Goal: Task Accomplishment & Management: Complete application form

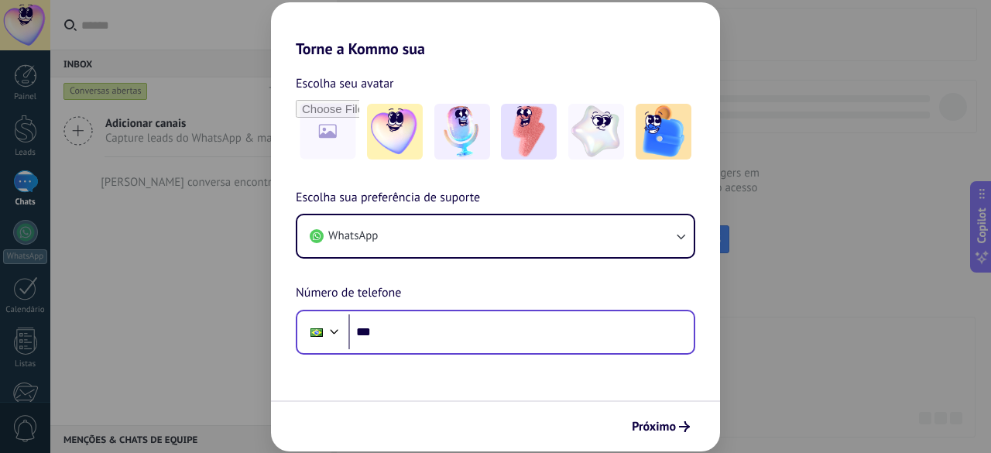
click at [513, 314] on div "Phone ***" at bounding box center [496, 332] width 400 height 45
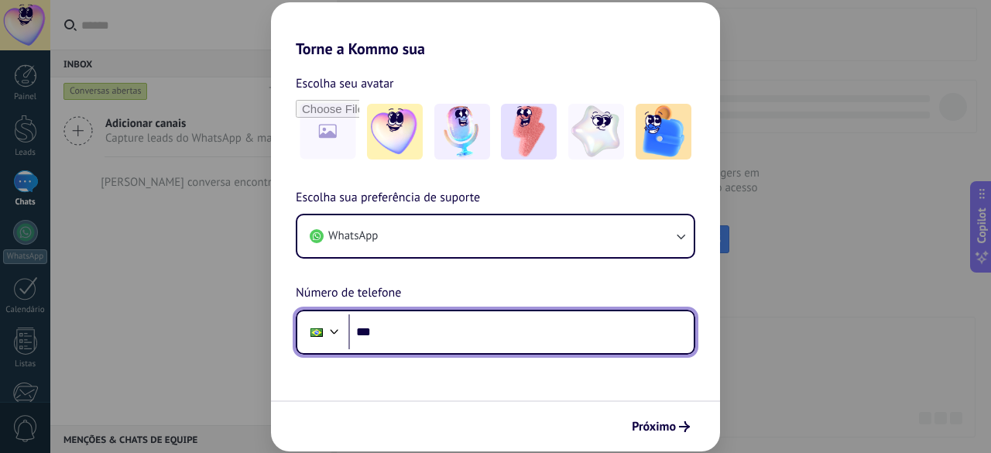
click at [516, 321] on input "***" at bounding box center [521, 332] width 345 height 36
paste input "********"
type input "**********"
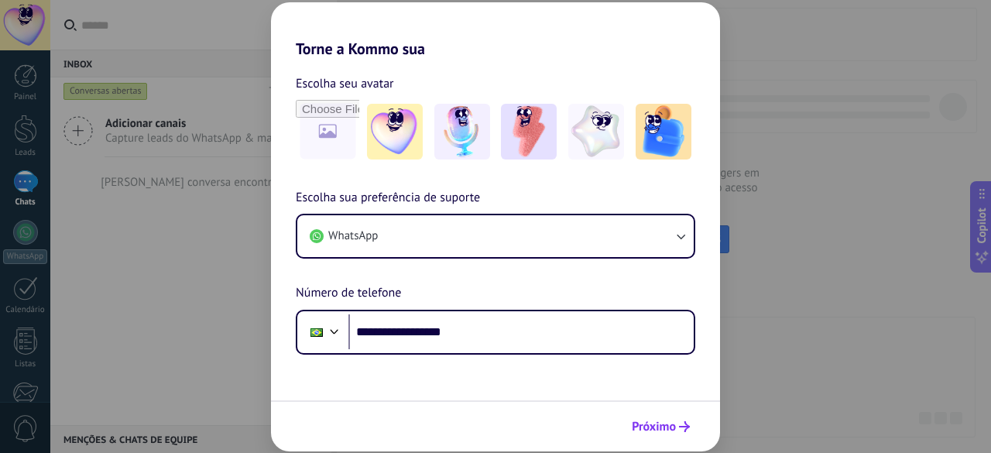
click at [660, 423] on span "Próximo" at bounding box center [654, 426] width 44 height 11
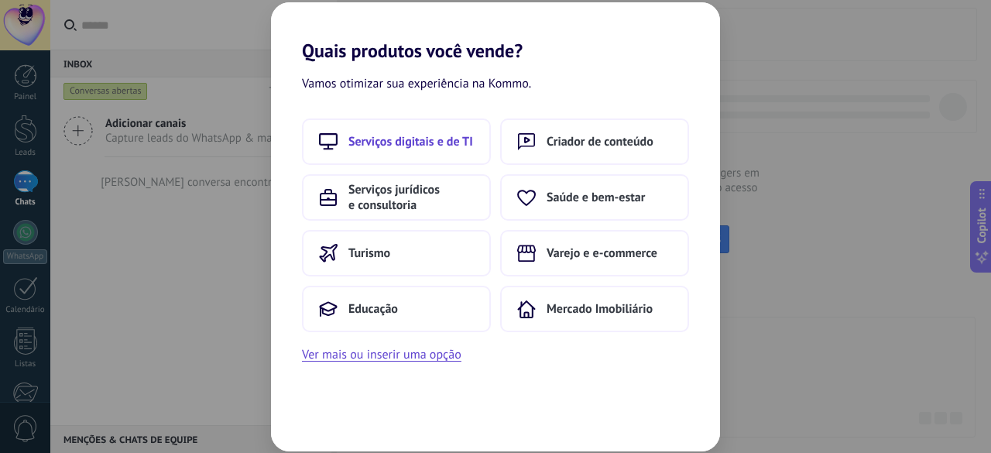
click at [458, 143] on span "Serviços digitais e de TI" at bounding box center [411, 141] width 125 height 15
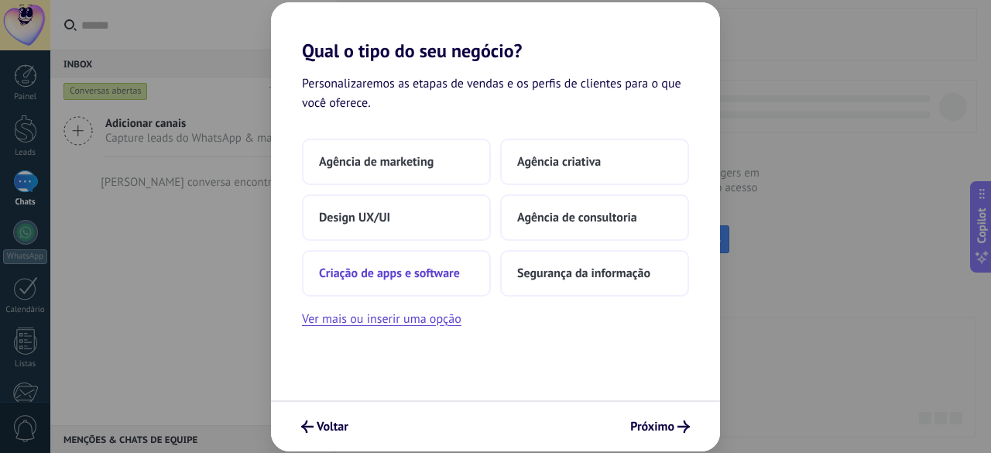
click at [443, 275] on span "Criação de apps e software" at bounding box center [389, 273] width 141 height 15
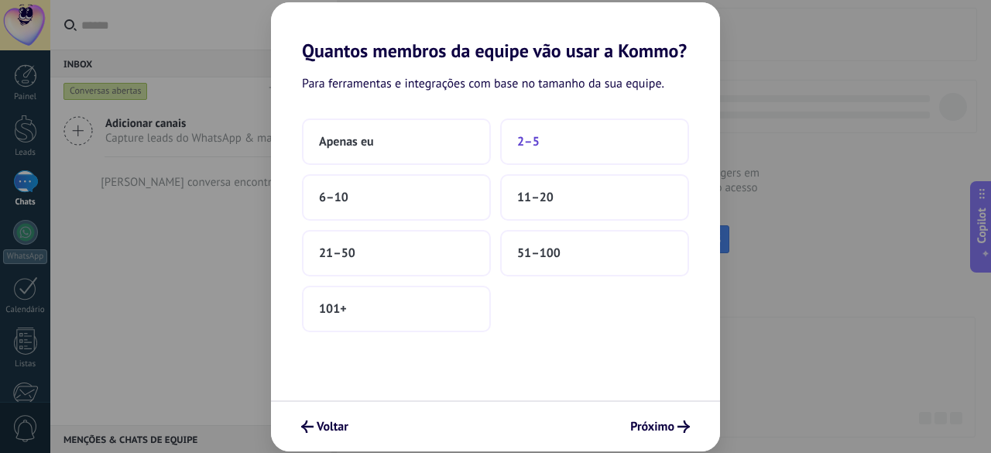
click at [589, 150] on button "2–5" at bounding box center [594, 142] width 189 height 46
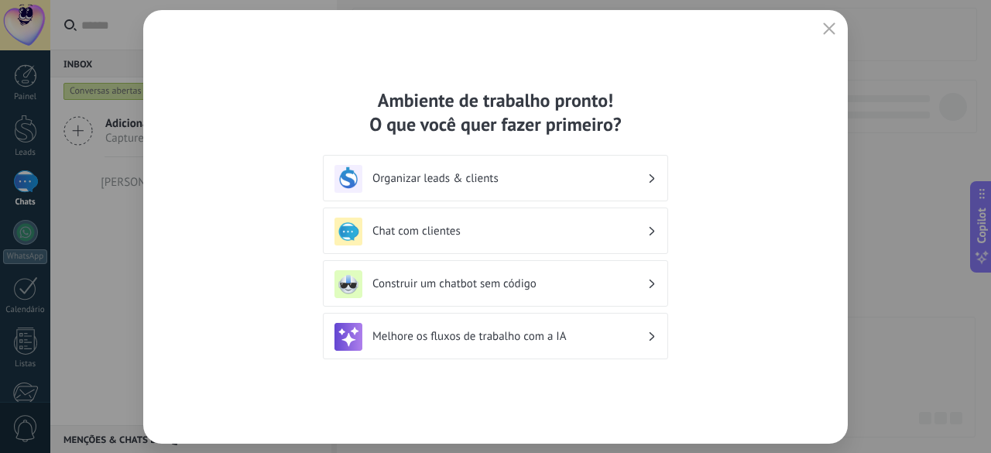
click at [655, 182] on div "Organizar leads & clients" at bounding box center [496, 179] width 322 height 28
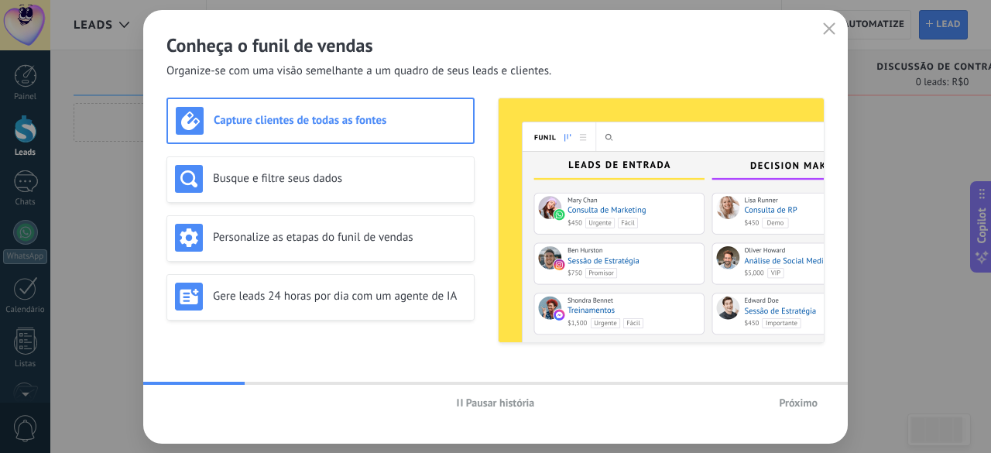
click at [801, 397] on span "Próximo" at bounding box center [798, 402] width 39 height 11
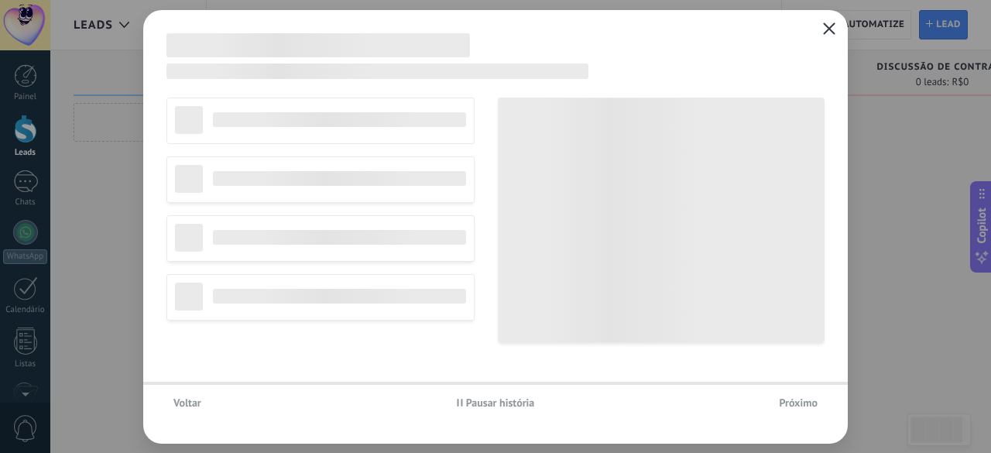
click at [826, 27] on icon "button" at bounding box center [829, 28] width 12 height 12
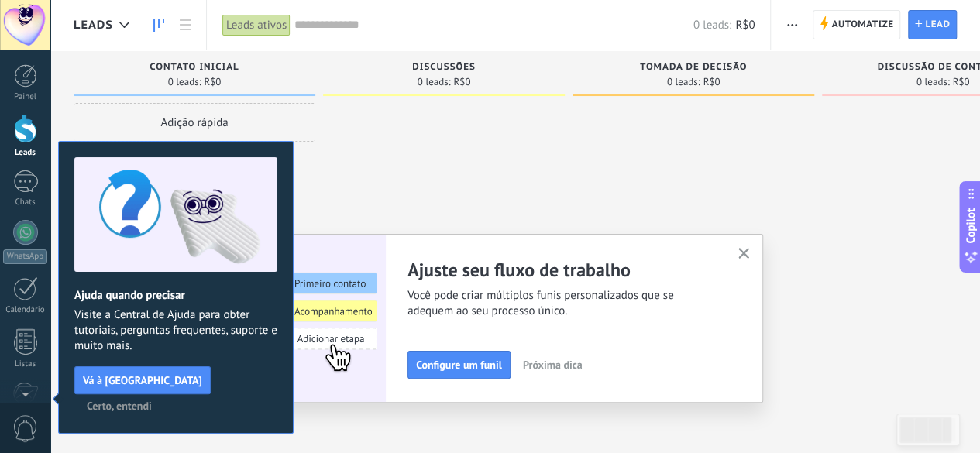
click at [152, 400] on span "Certo, entendi" at bounding box center [119, 405] width 65 height 11
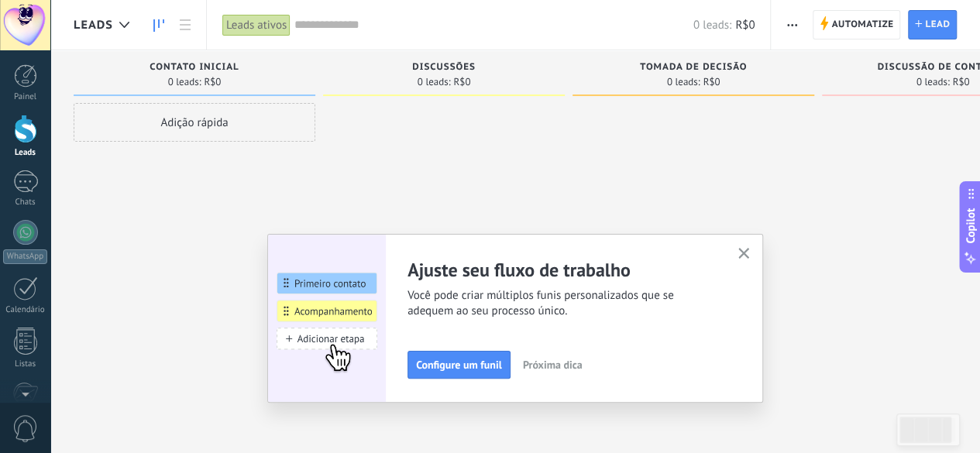
click at [748, 253] on use "button" at bounding box center [744, 254] width 12 height 12
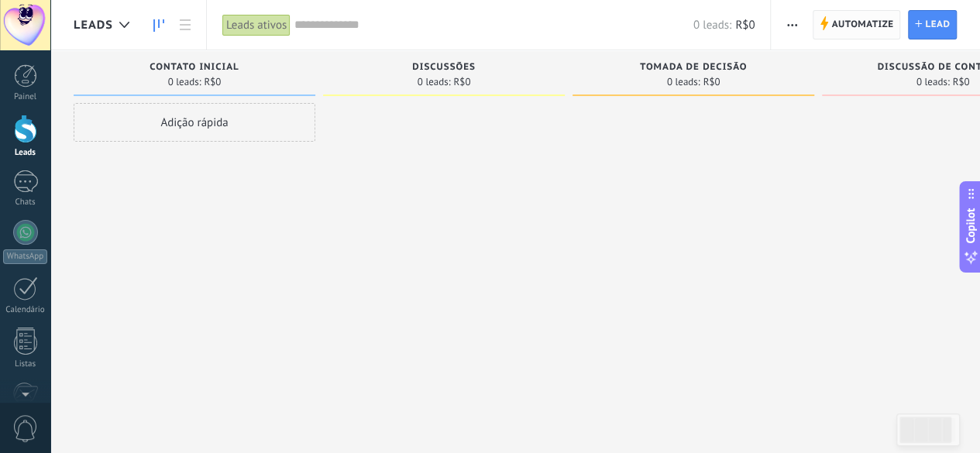
click at [880, 27] on span "Automatize" at bounding box center [862, 25] width 62 height 28
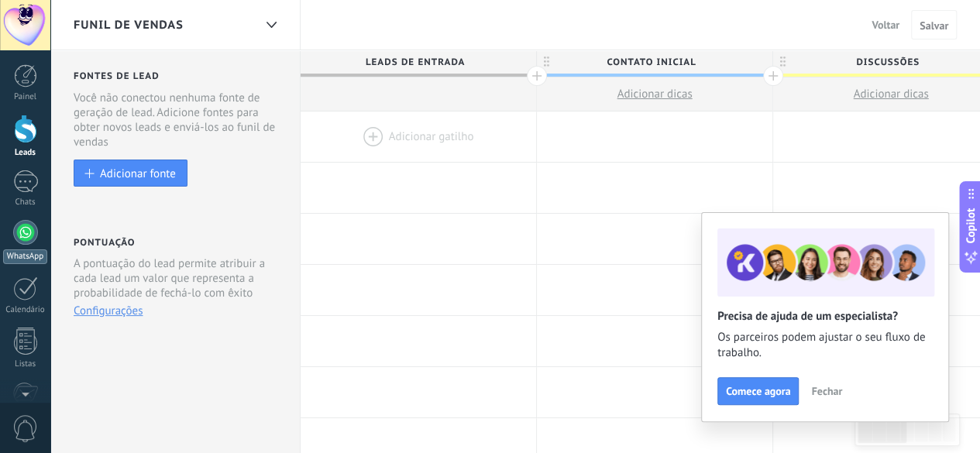
click at [19, 238] on div at bounding box center [25, 232] width 25 height 25
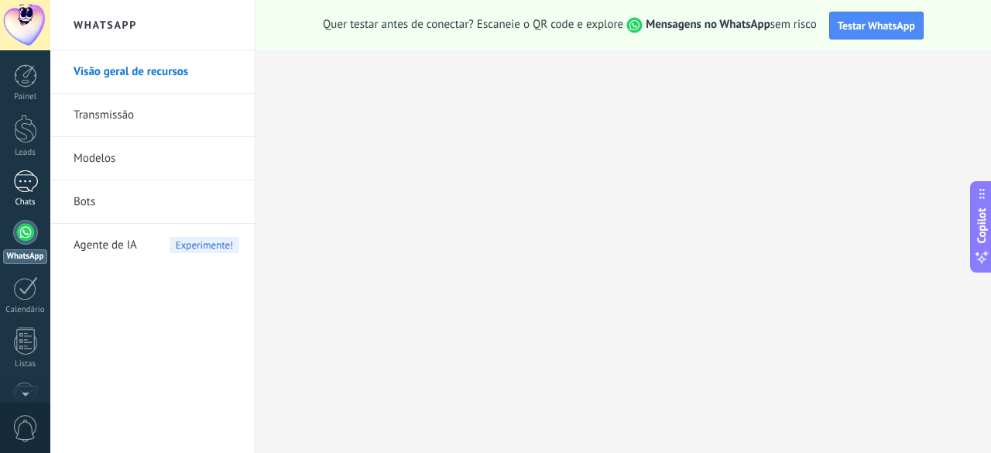
click at [26, 187] on div at bounding box center [25, 181] width 25 height 22
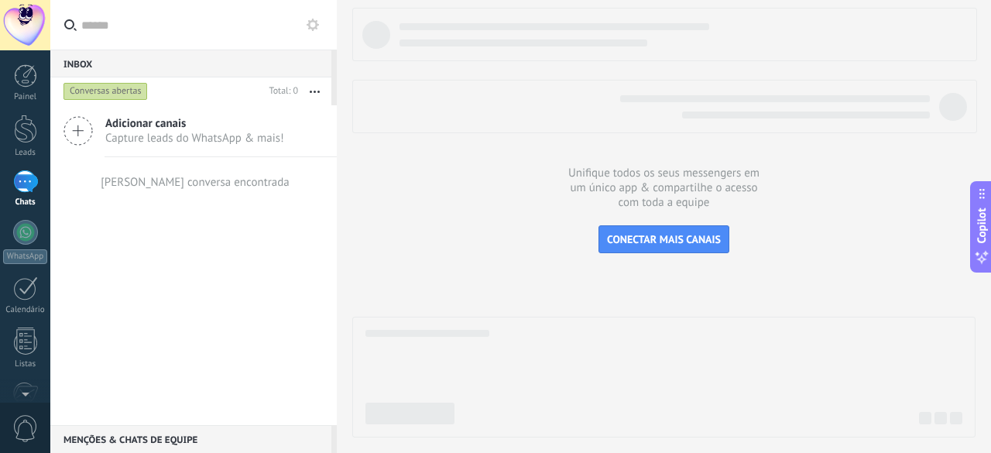
click at [281, 139] on span "Capture leads do WhatsApp & mais!" at bounding box center [194, 138] width 179 height 15
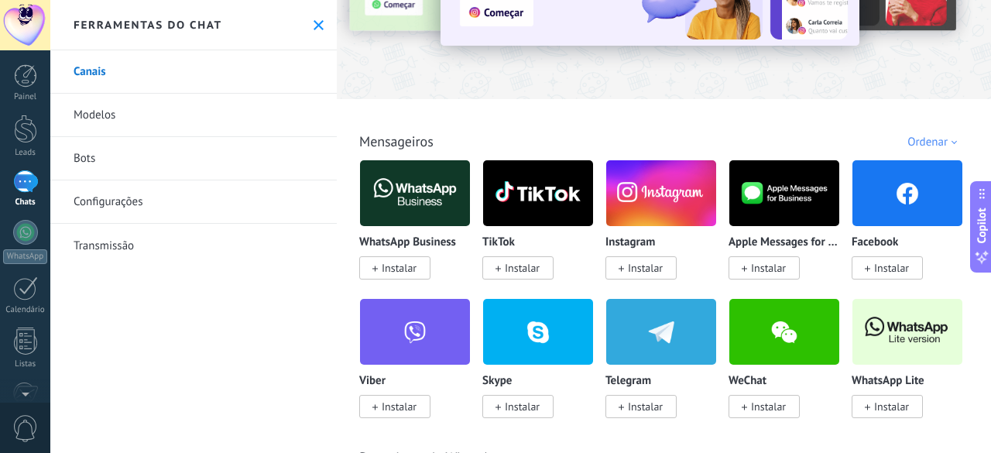
scroll to position [155, 0]
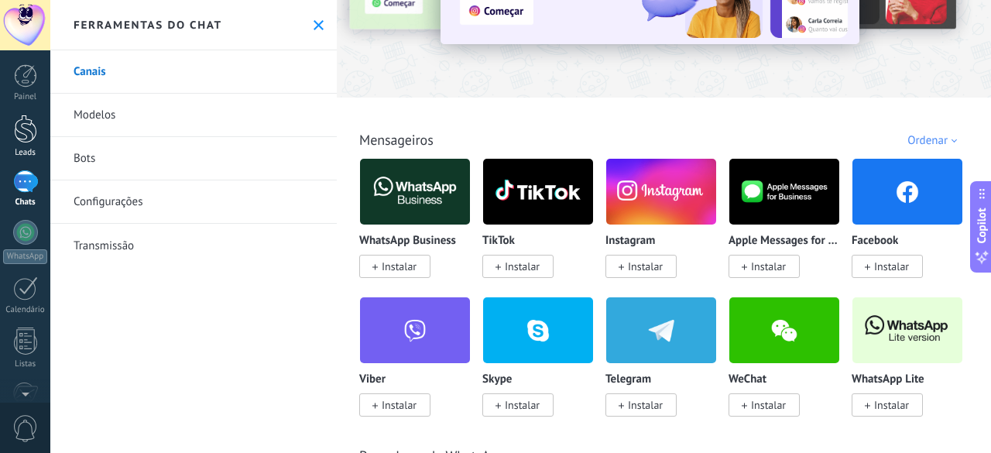
click at [18, 142] on div at bounding box center [25, 129] width 23 height 29
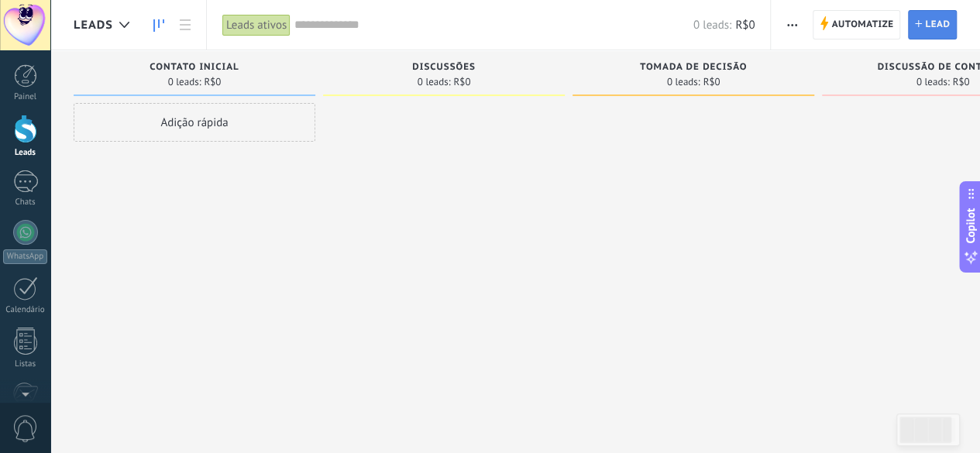
click at [926, 21] on span "Lead" at bounding box center [937, 25] width 25 height 28
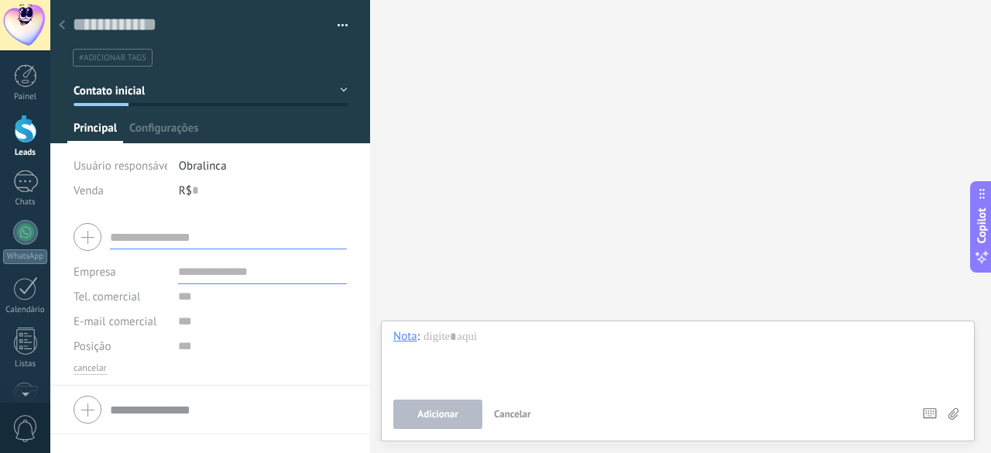
click at [65, 19] on div at bounding box center [62, 26] width 22 height 30
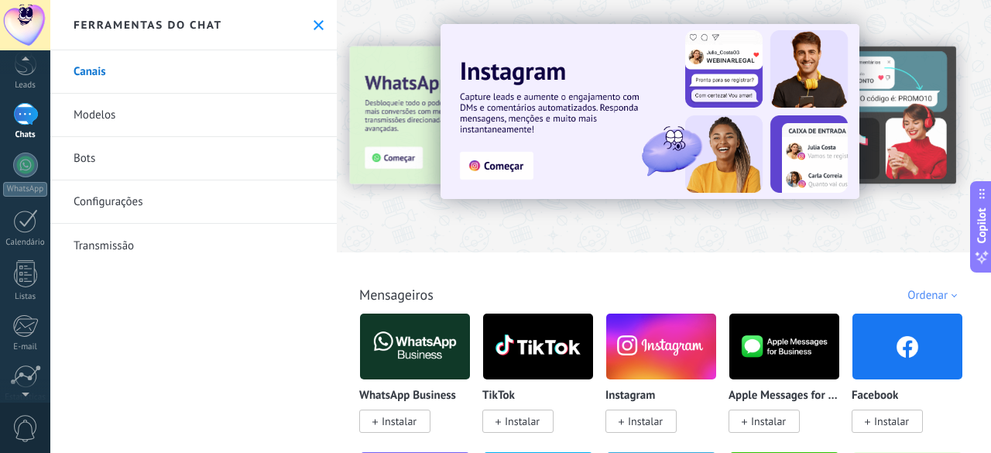
scroll to position [155, 0]
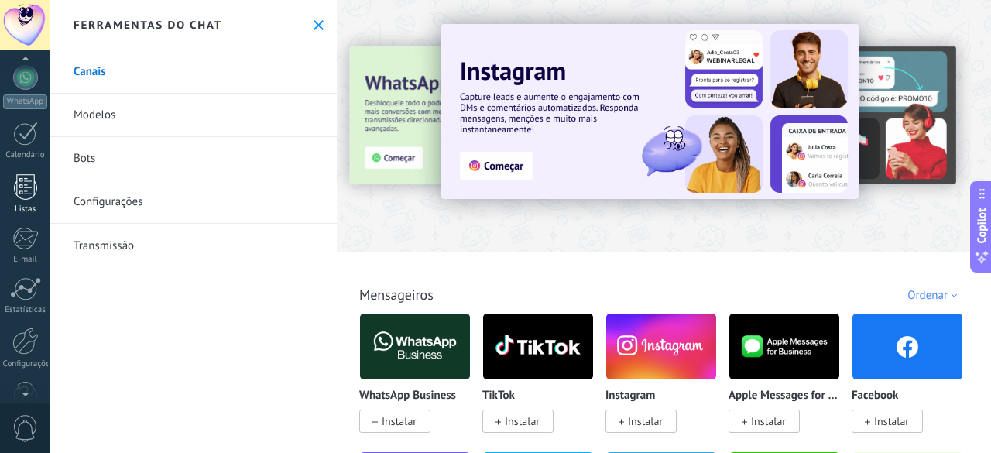
click at [24, 205] on div "Listas" at bounding box center [25, 209] width 45 height 10
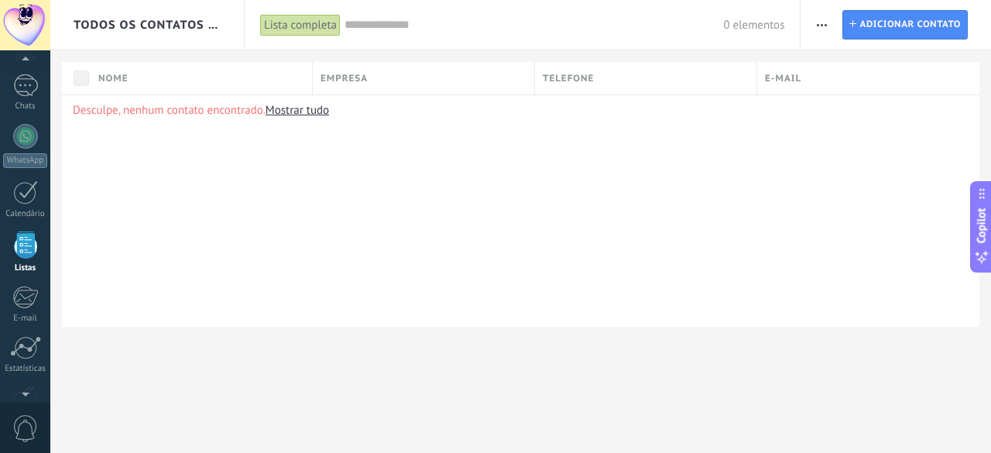
scroll to position [95, 0]
click at [912, 36] on span "Adicionar contato" at bounding box center [910, 25] width 101 height 28
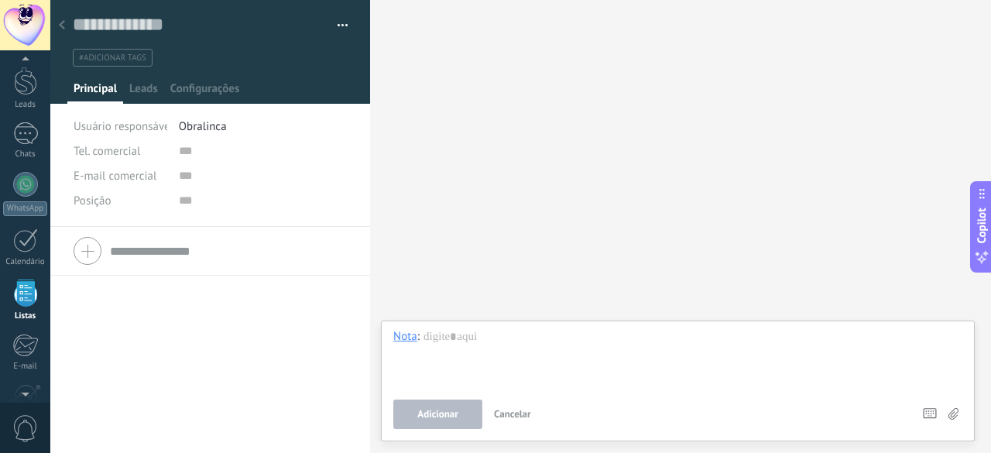
scroll to position [95, 0]
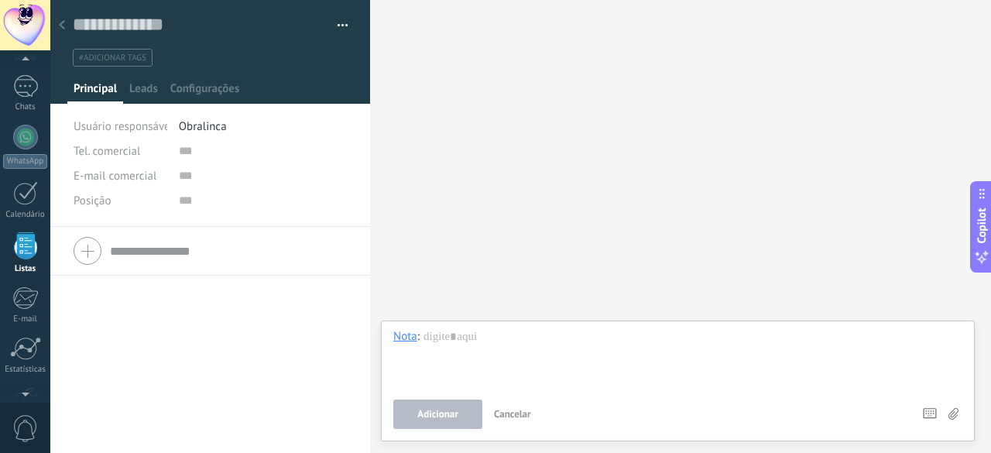
click at [65, 17] on div at bounding box center [62, 26] width 22 height 30
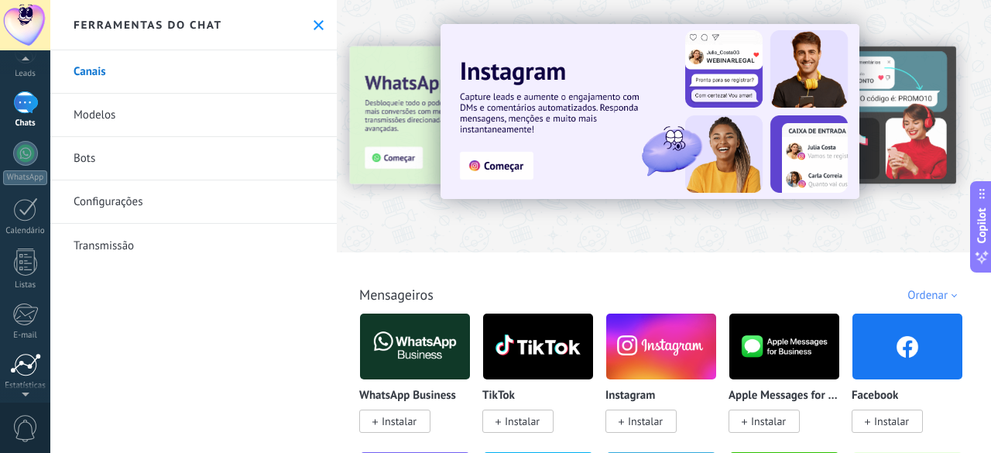
scroll to position [155, 0]
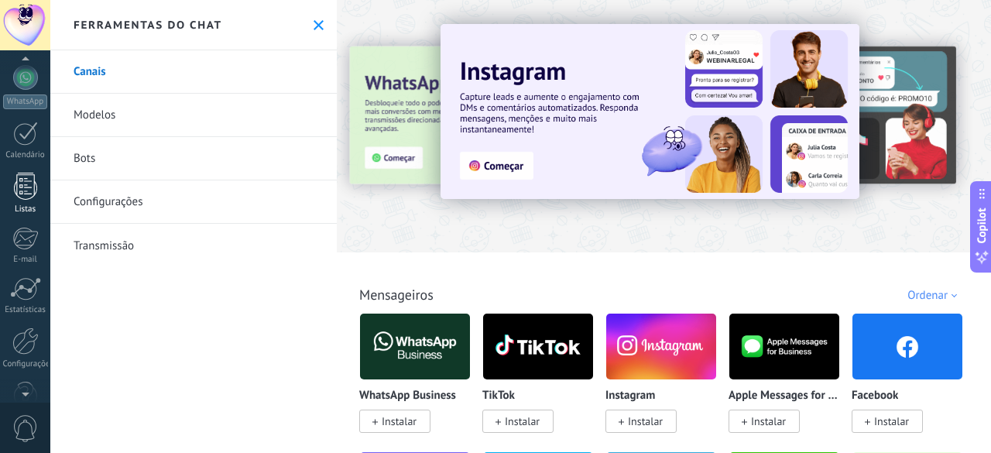
click at [25, 202] on link "Listas" at bounding box center [25, 194] width 50 height 42
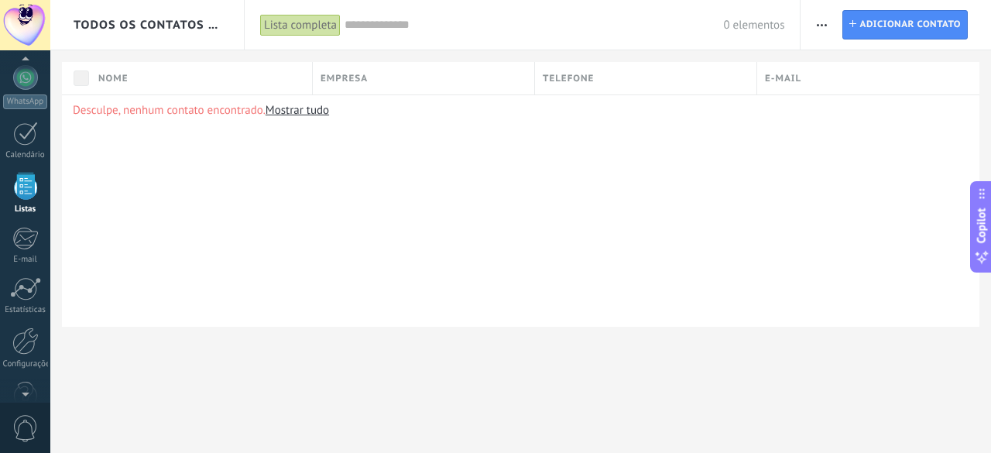
scroll to position [95, 0]
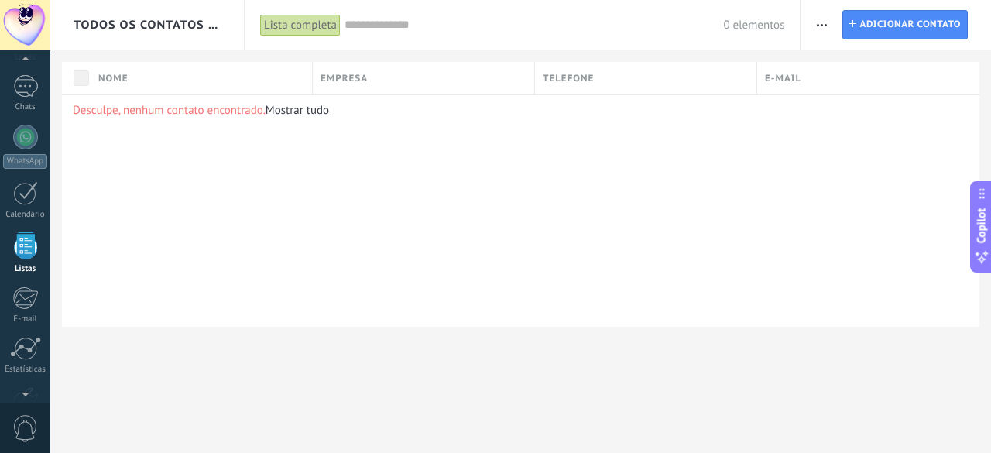
click at [333, 30] on div "Lista completa" at bounding box center [300, 25] width 81 height 22
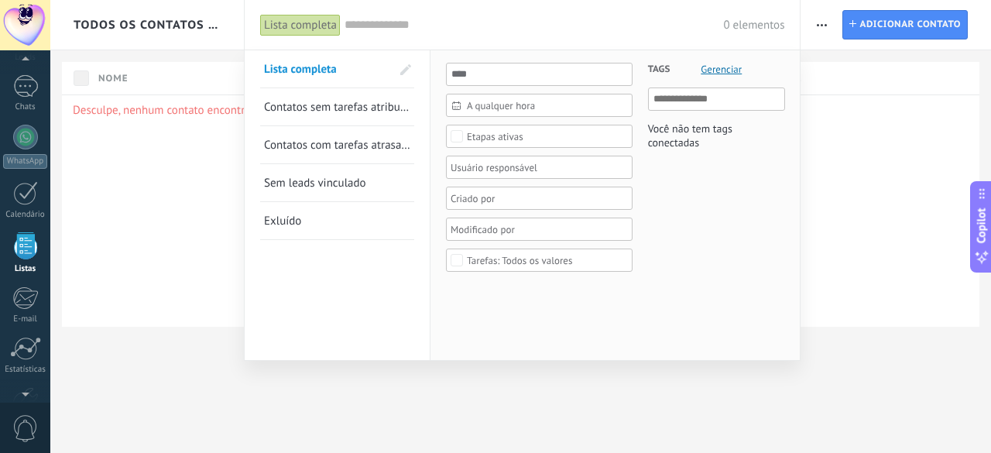
drag, startPoint x: 849, startPoint y: 103, endPoint x: 857, endPoint y: 110, distance: 11.0
click at [850, 105] on div at bounding box center [495, 226] width 991 height 453
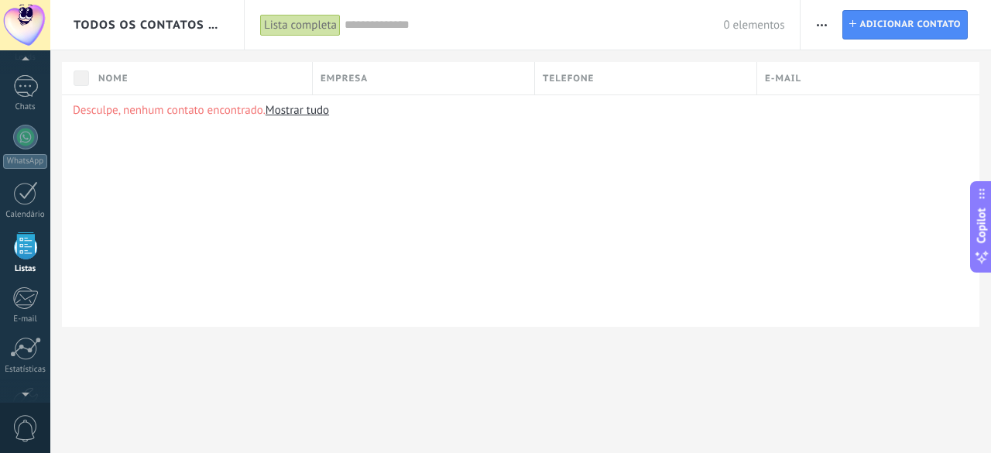
click at [823, 11] on span "button" at bounding box center [822, 24] width 10 height 29
click at [758, 143] on div "Desculpe, nenhum contato encontrado. Mostrar tudo" at bounding box center [521, 210] width 918 height 232
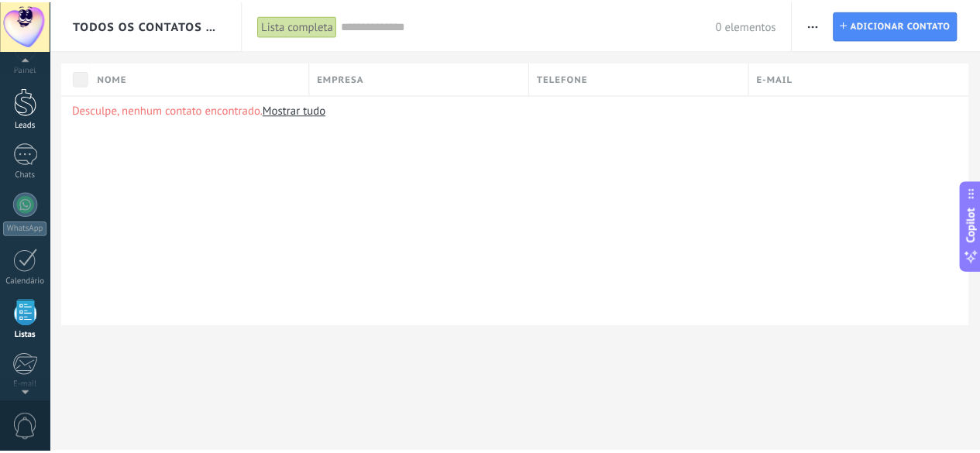
scroll to position [0, 0]
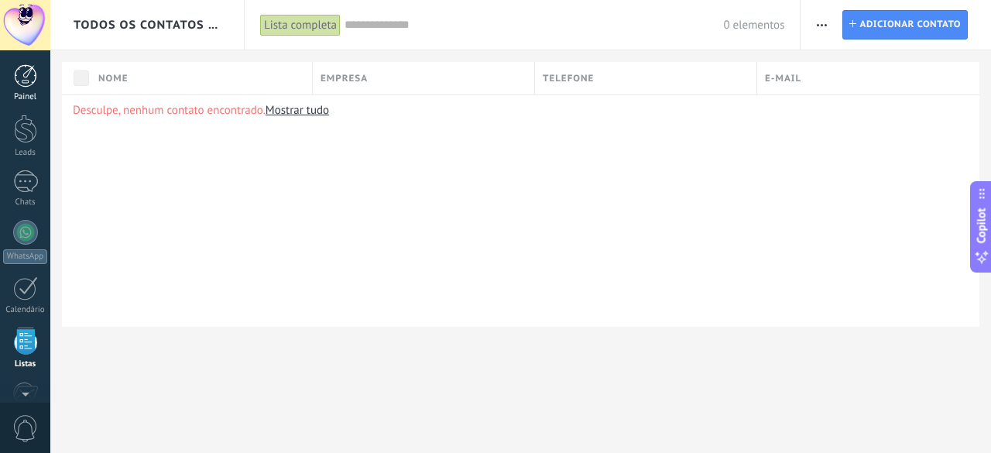
click at [14, 76] on div at bounding box center [25, 75] width 23 height 23
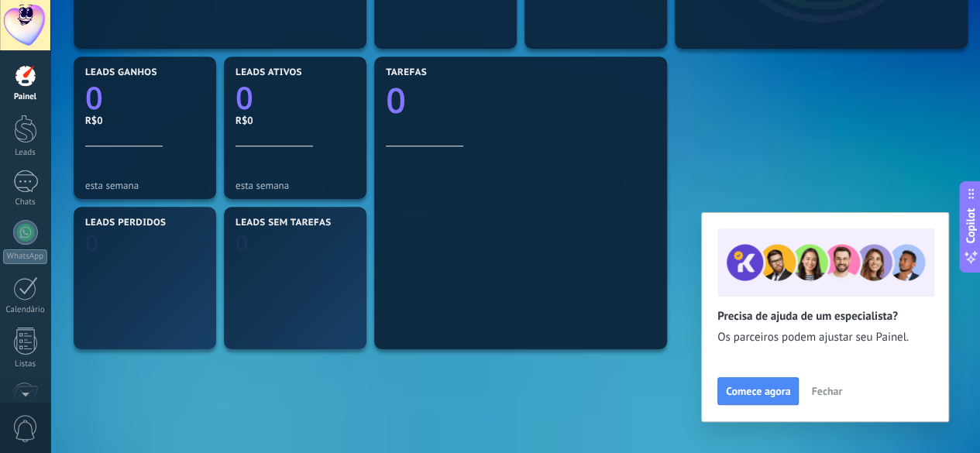
scroll to position [465, 0]
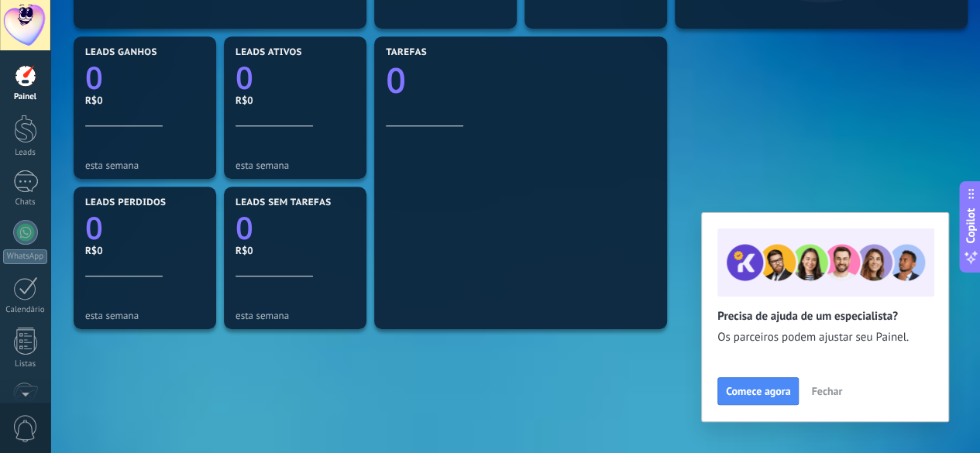
click at [835, 395] on span "Fechar" at bounding box center [826, 391] width 31 height 11
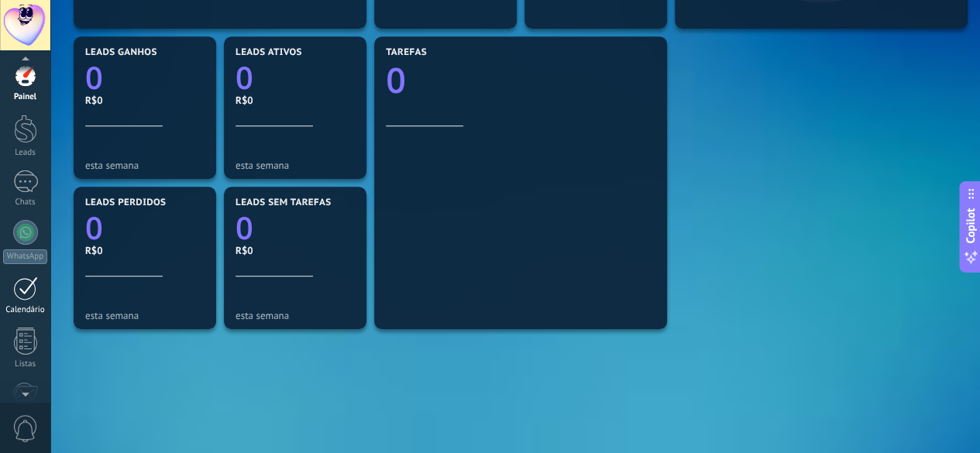
click at [6, 305] on div "Calendário" at bounding box center [25, 310] width 45 height 10
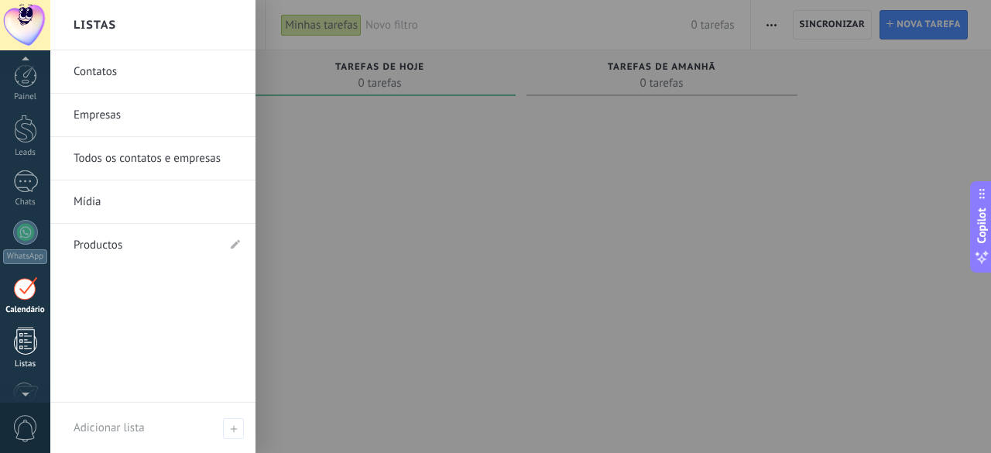
click at [5, 349] on link "Listas" at bounding box center [25, 349] width 50 height 42
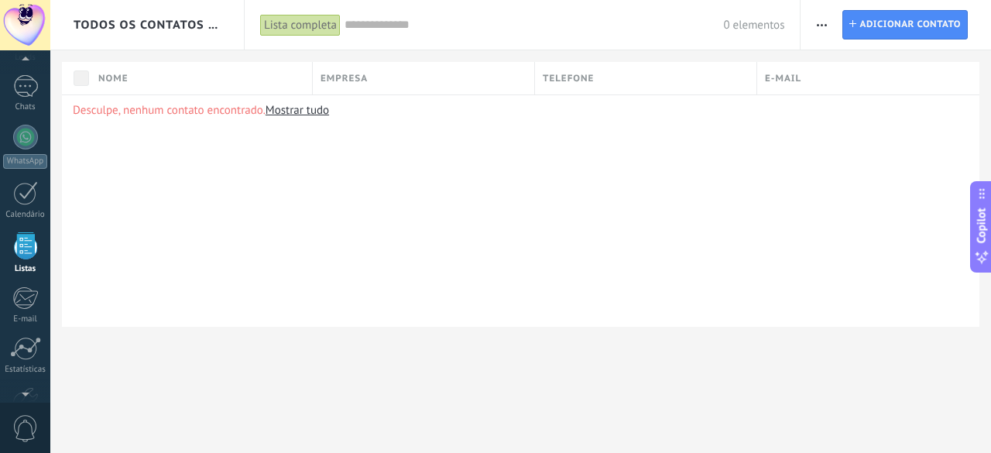
scroll to position [190, 0]
click at [25, 397] on div at bounding box center [25, 391] width 50 height 23
click at [23, 392] on div at bounding box center [25, 391] width 50 height 23
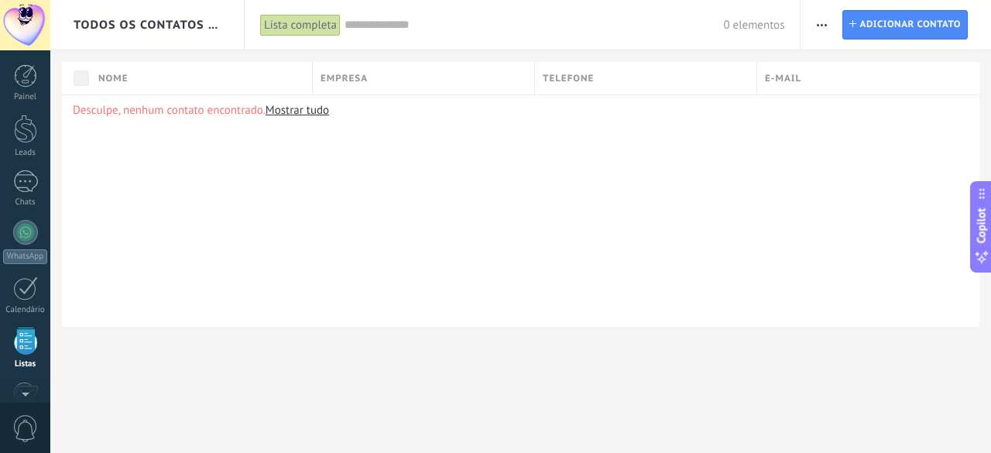
scroll to position [95, 0]
